Goal: Information Seeking & Learning: Learn about a topic

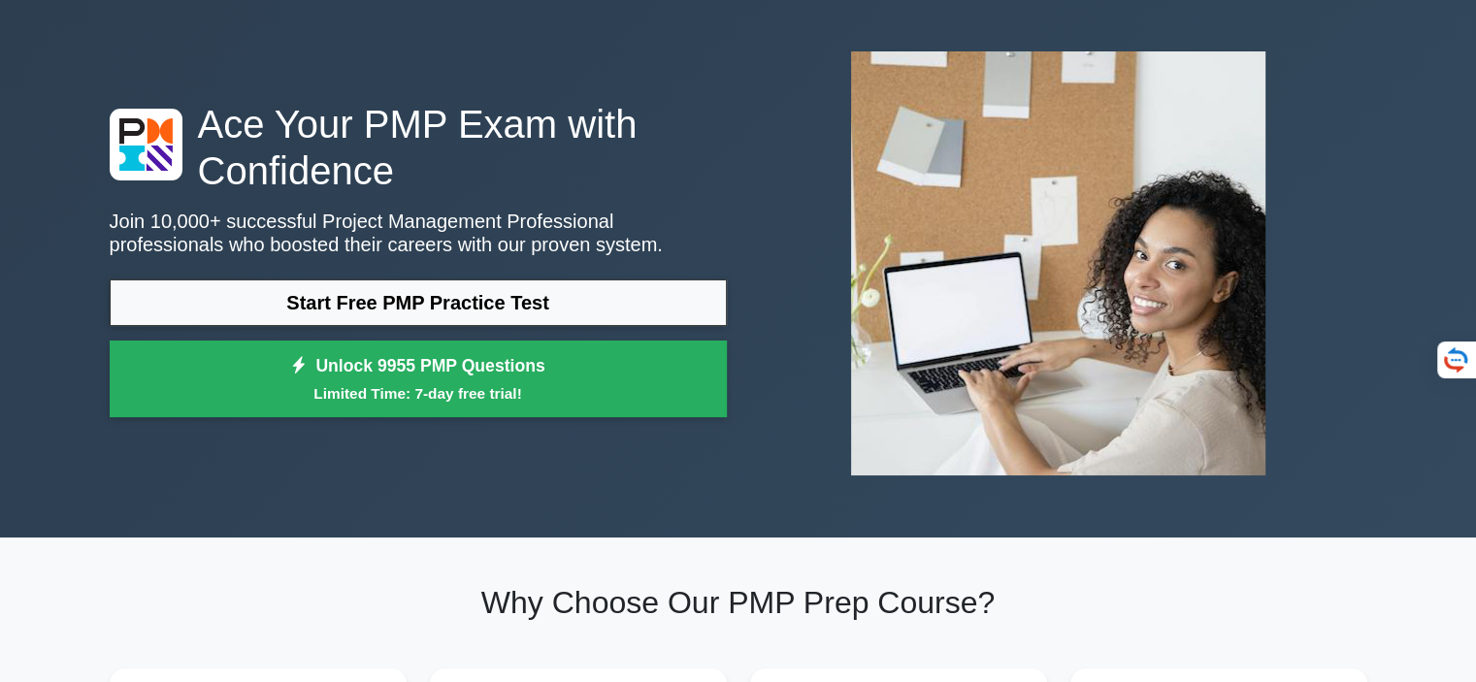
scroll to position [85, 0]
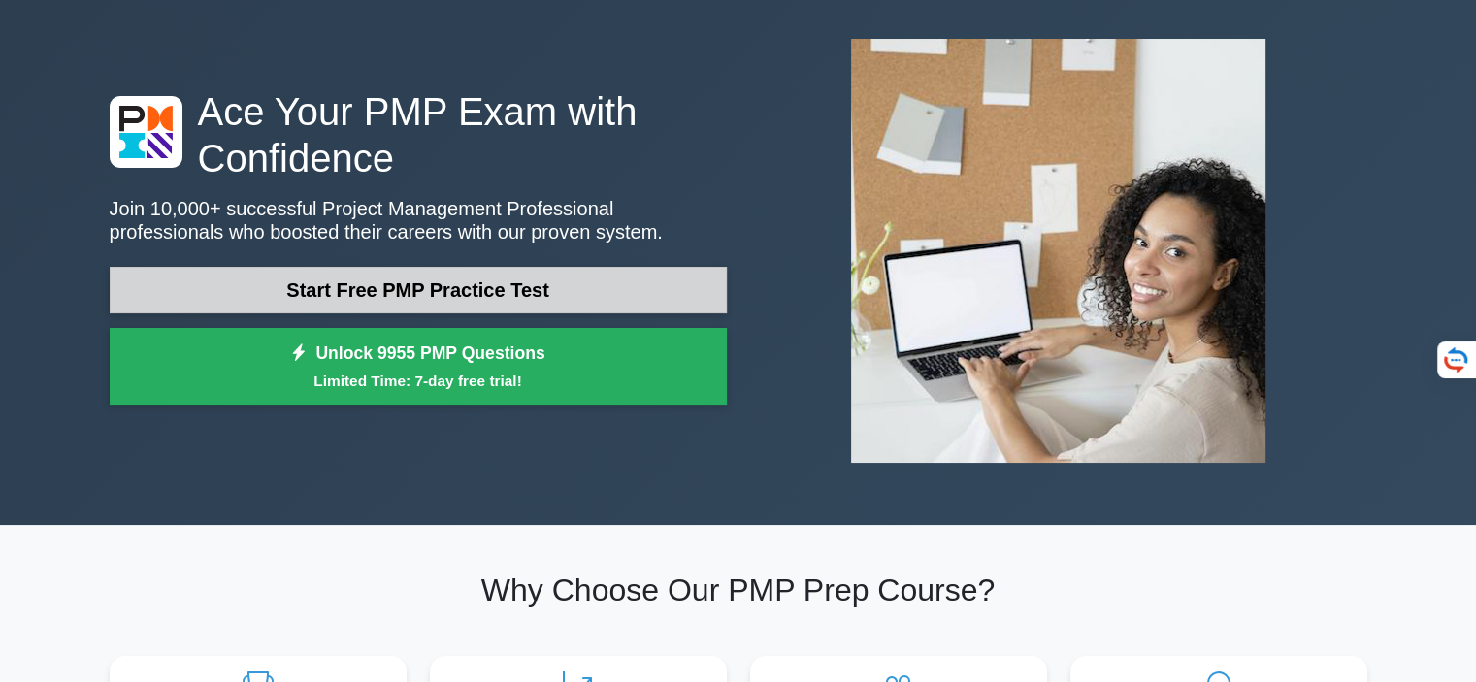
click at [475, 293] on link "Start Free PMP Practice Test" at bounding box center [418, 290] width 617 height 47
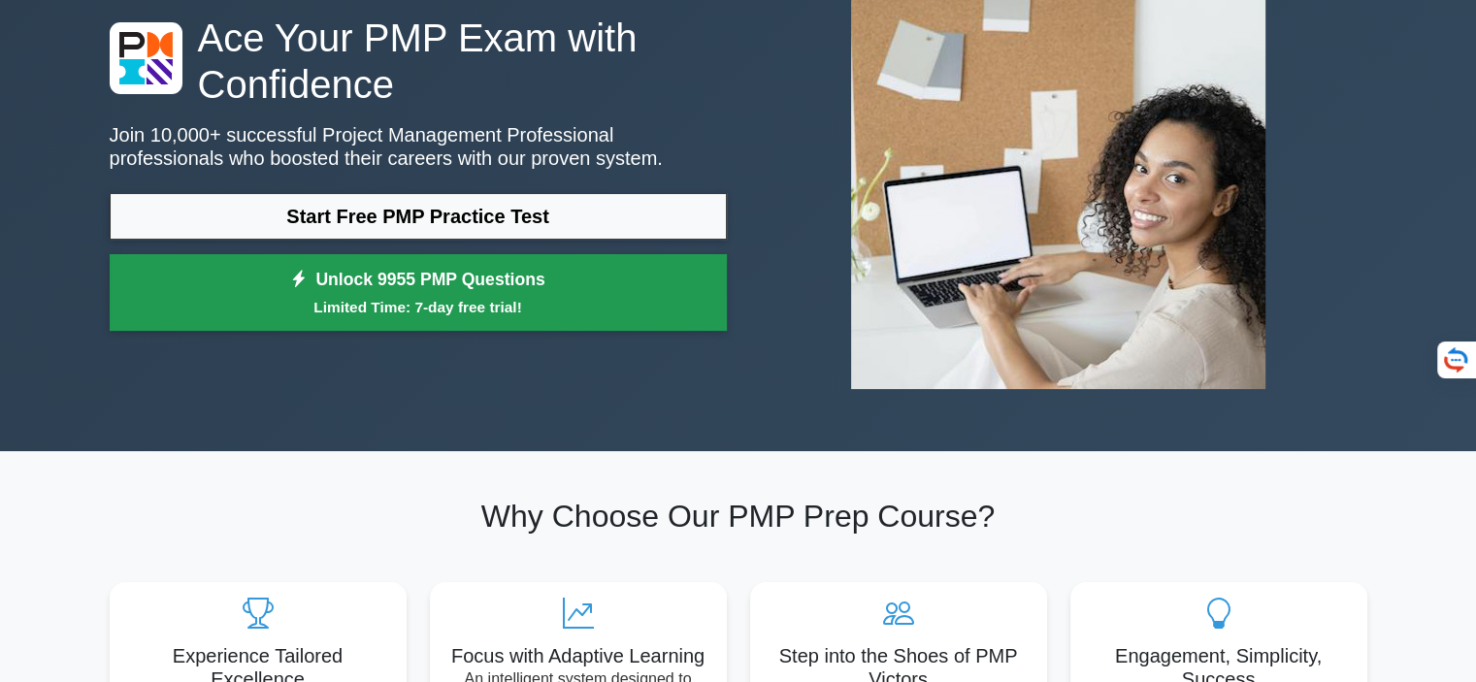
scroll to position [158, 0]
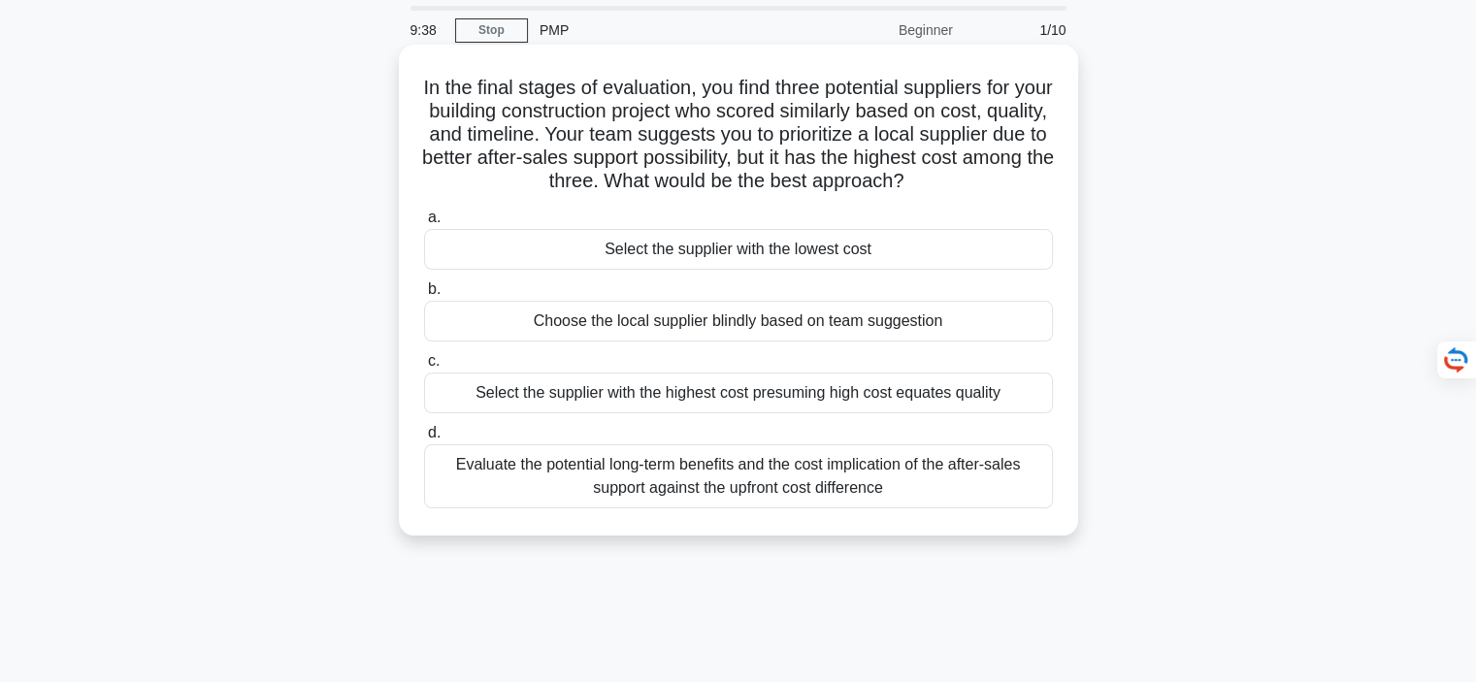
scroll to position [65, 0]
click at [791, 293] on label "b. Choose the local supplier blindly based on team suggestion" at bounding box center [738, 309] width 629 height 64
click at [424, 293] on input "b. Choose the local supplier blindly based on team suggestion" at bounding box center [424, 288] width 0 height 13
